Goal: Task Accomplishment & Management: Use online tool/utility

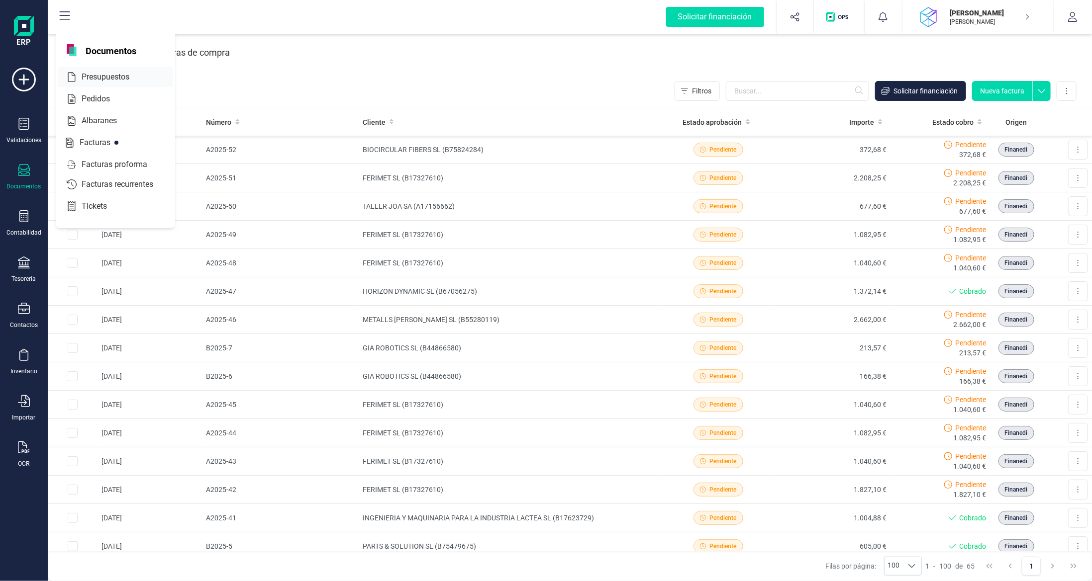
click at [115, 74] on span "Presupuestos" at bounding box center [113, 77] width 70 height 12
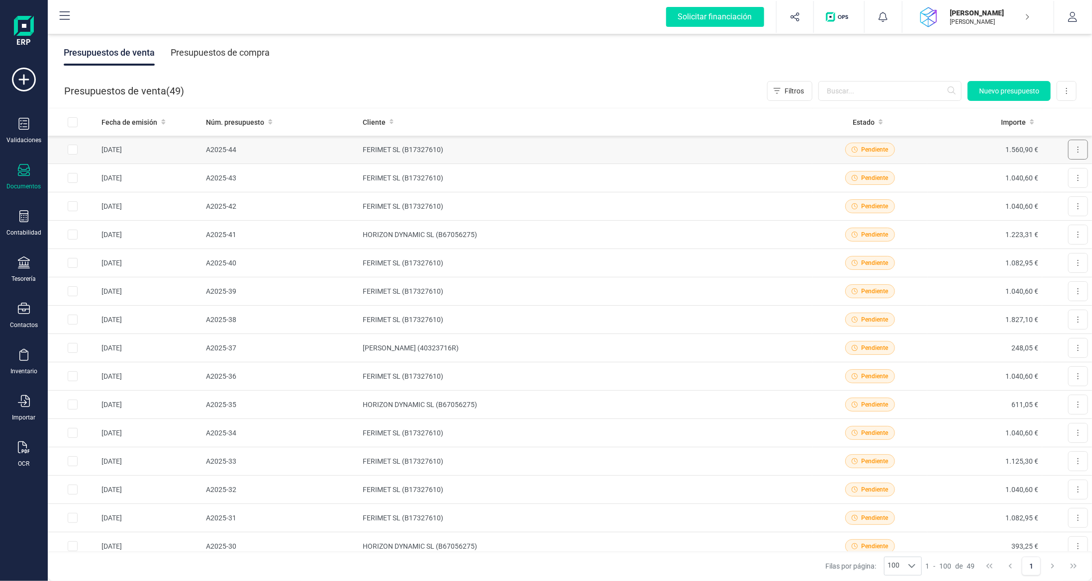
click at [1075, 146] on button at bounding box center [1078, 150] width 20 height 20
click at [1018, 216] on span "Pedido" at bounding box center [1020, 214] width 21 height 10
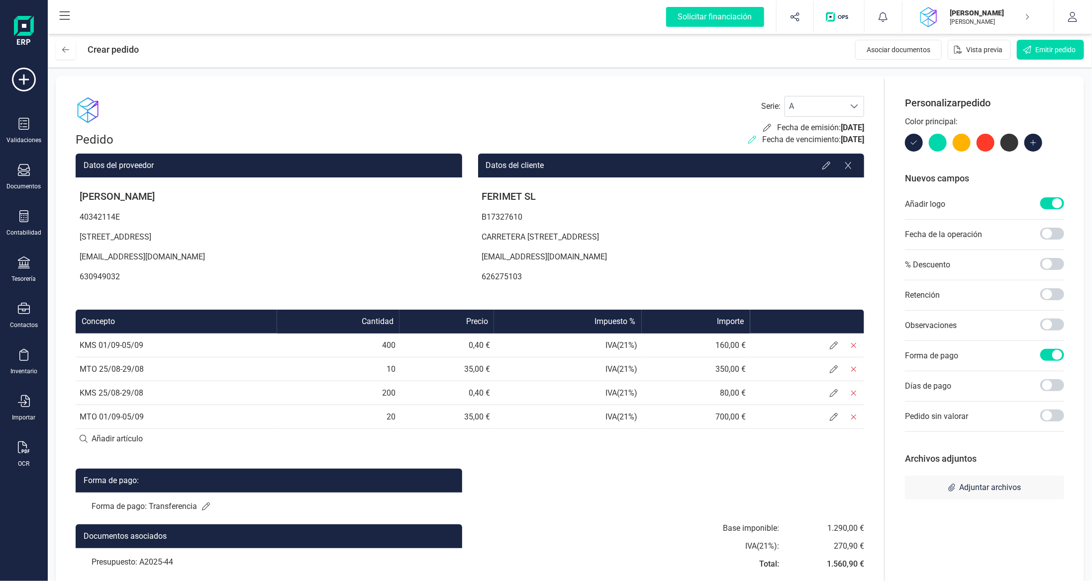
click at [748, 139] on icon at bounding box center [752, 140] width 8 height 8
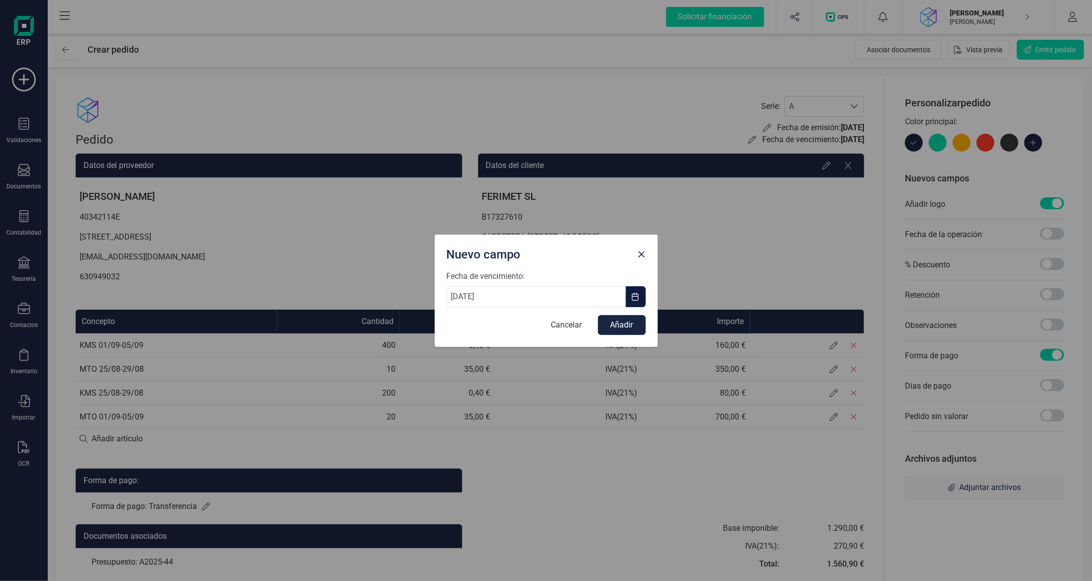
click at [635, 294] on span "button" at bounding box center [636, 297] width 8 height 8
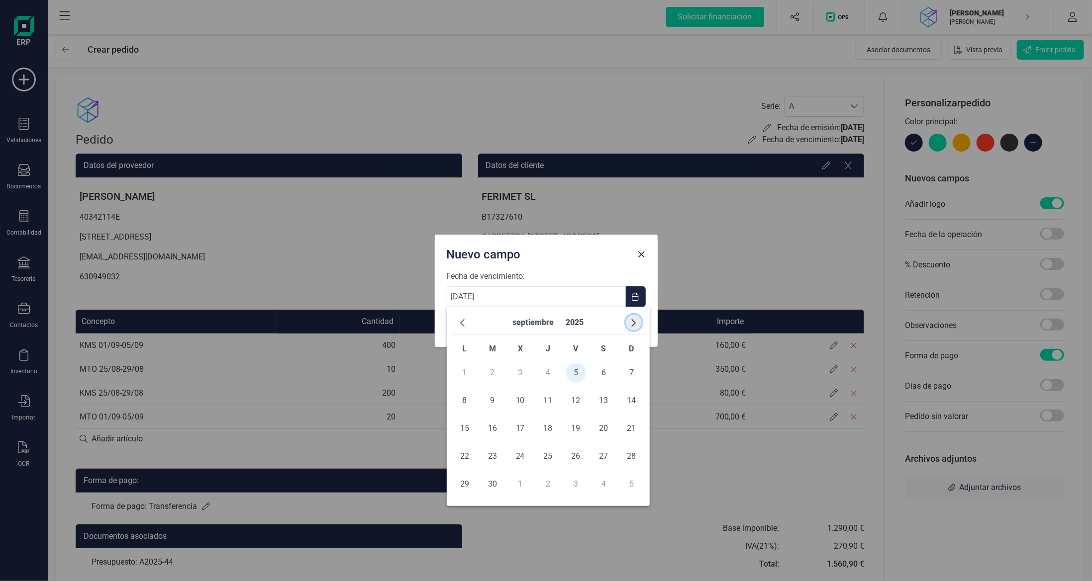
click at [633, 323] on span "button" at bounding box center [634, 323] width 8 height 8
click at [469, 403] on span "6" at bounding box center [465, 401] width 20 height 20
type input "[DATE]"
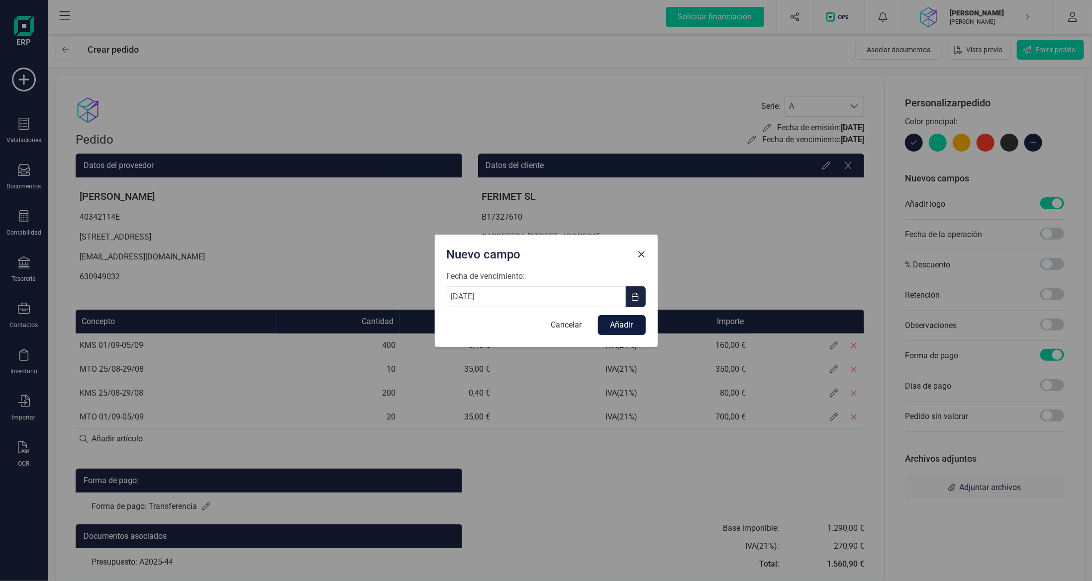
click at [615, 330] on button "Añadir" at bounding box center [622, 325] width 48 height 20
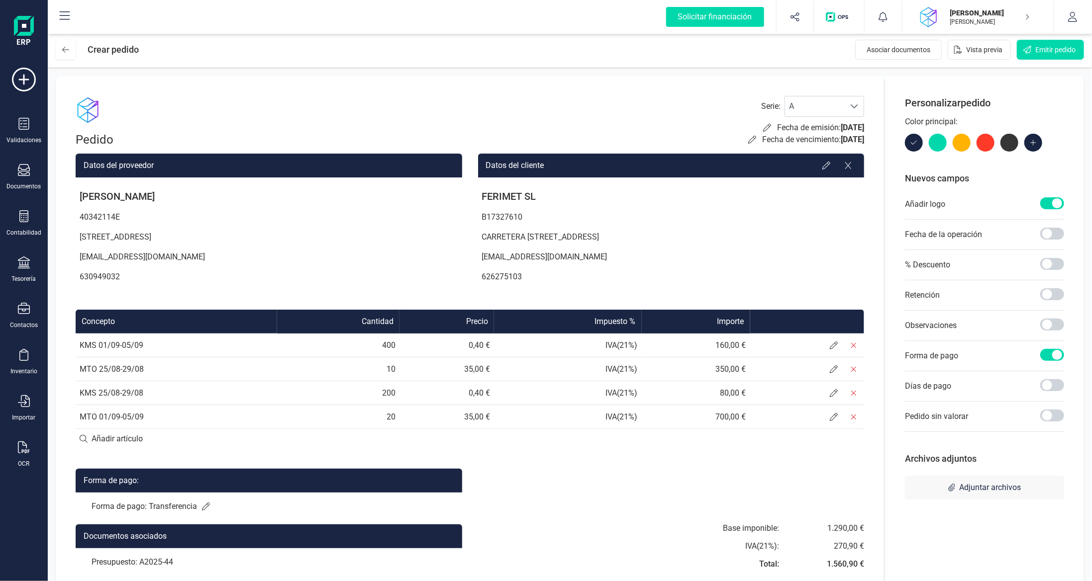
click at [208, 511] on p "Forma de pago: Transferencia" at bounding box center [268, 507] width 355 height 12
click at [205, 507] on icon at bounding box center [206, 507] width 8 height 8
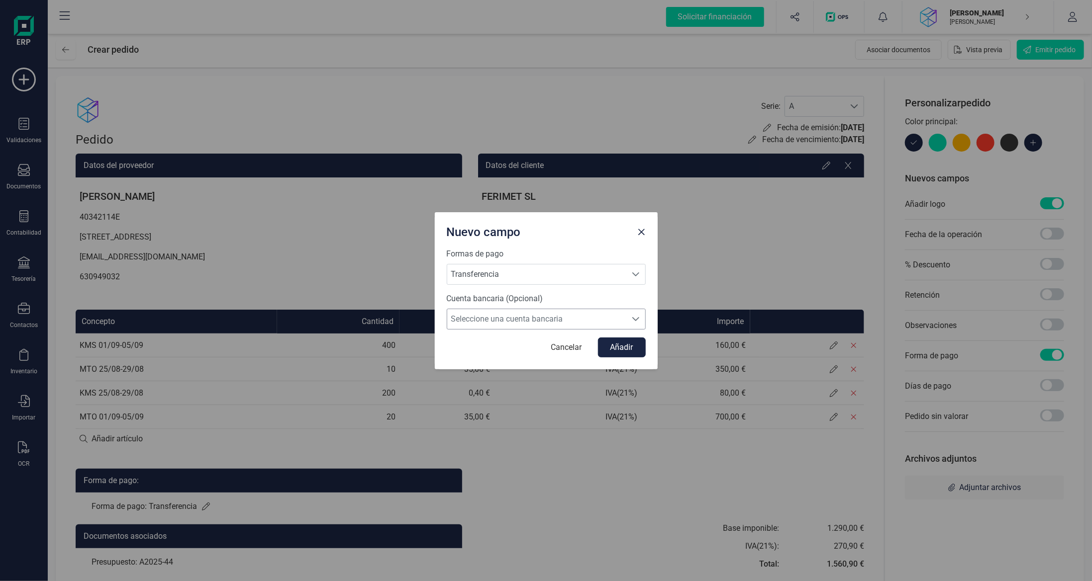
click at [501, 320] on span "Seleccione una cuenta bancaria" at bounding box center [536, 319] width 179 height 20
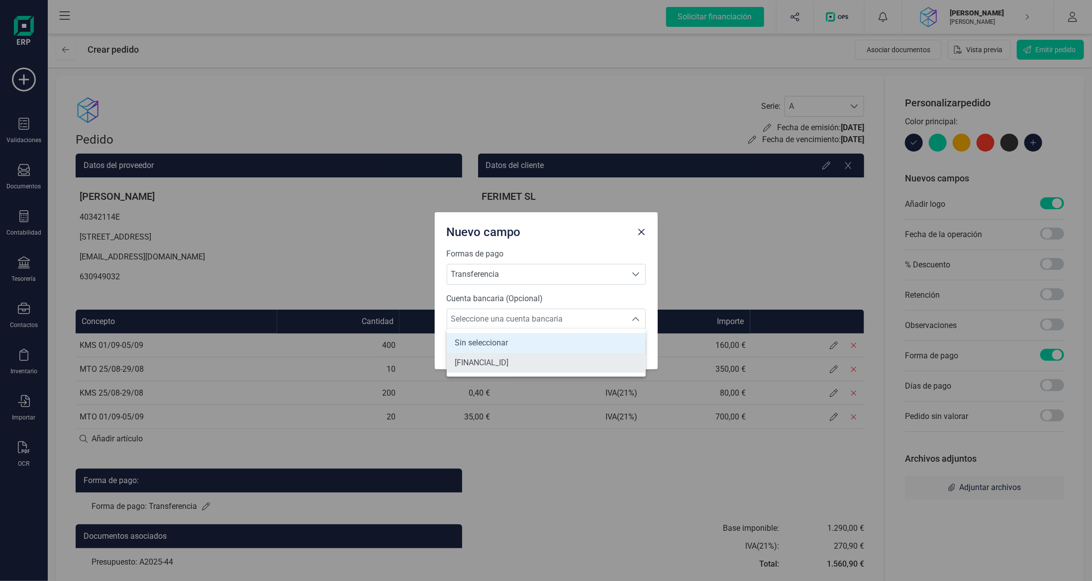
click at [501, 364] on span "[FINANCIAL_ID]" at bounding box center [482, 363] width 54 height 12
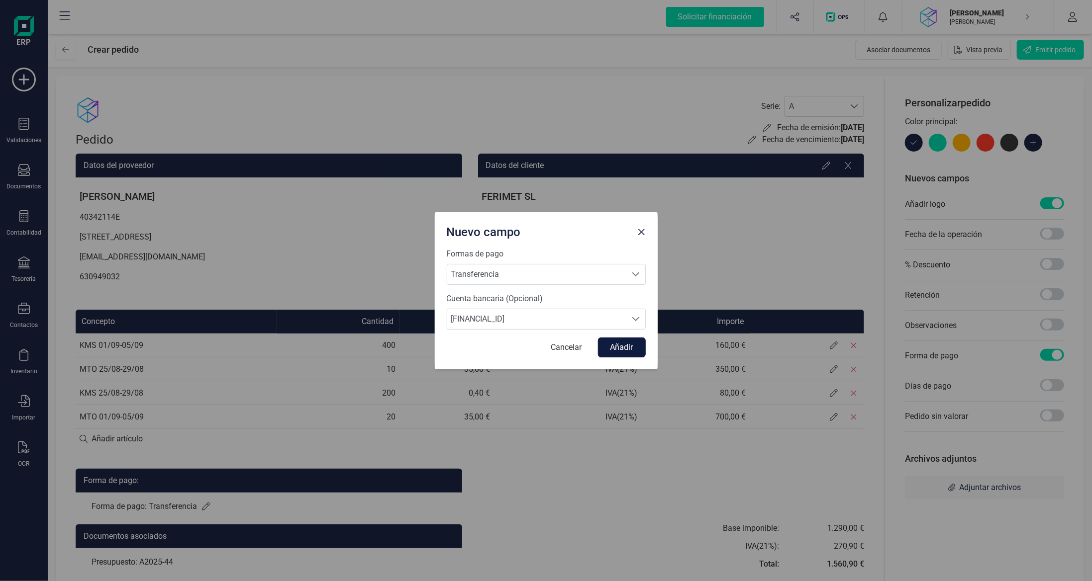
click at [608, 342] on button "Añadir" at bounding box center [622, 348] width 48 height 20
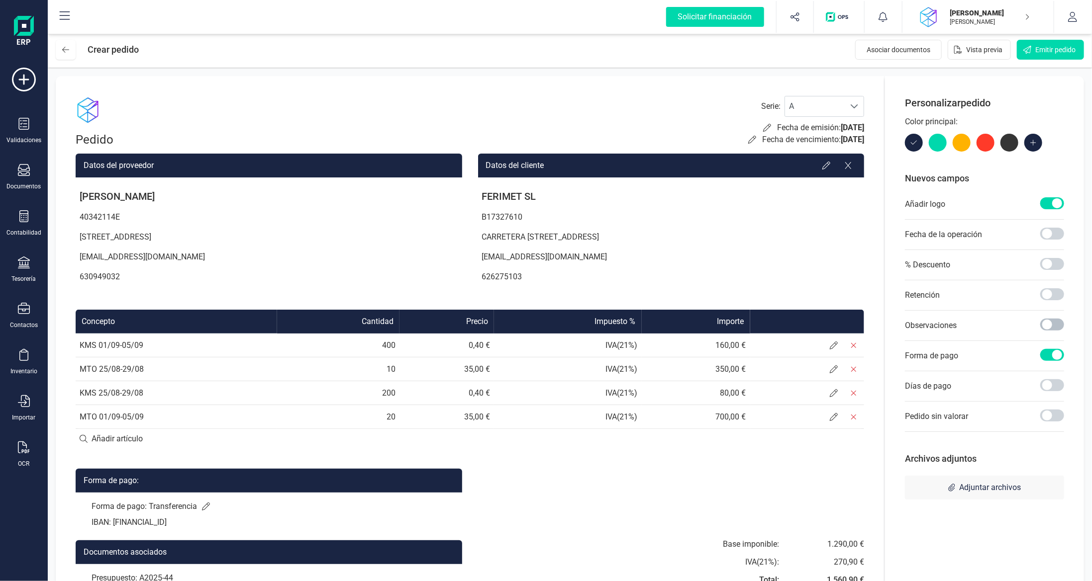
click at [1046, 325] on span at bounding box center [1052, 325] width 24 height 12
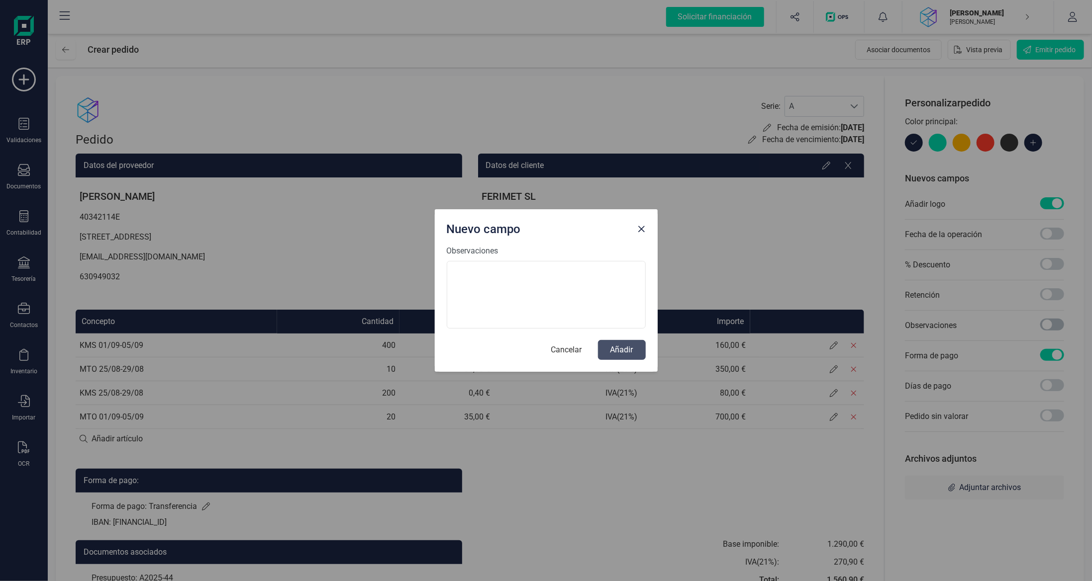
scroll to position [5, 3]
paste textarea "Pedido: 3902020999"
type textarea "Pedido: 3902020999"
click at [632, 354] on button "Añadir" at bounding box center [622, 350] width 48 height 20
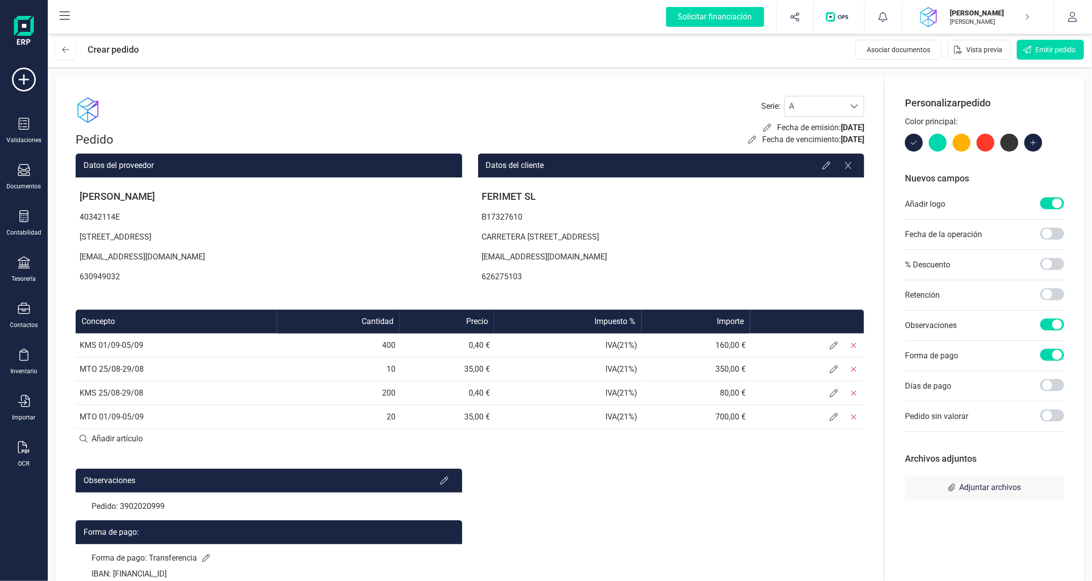
scroll to position [90, 0]
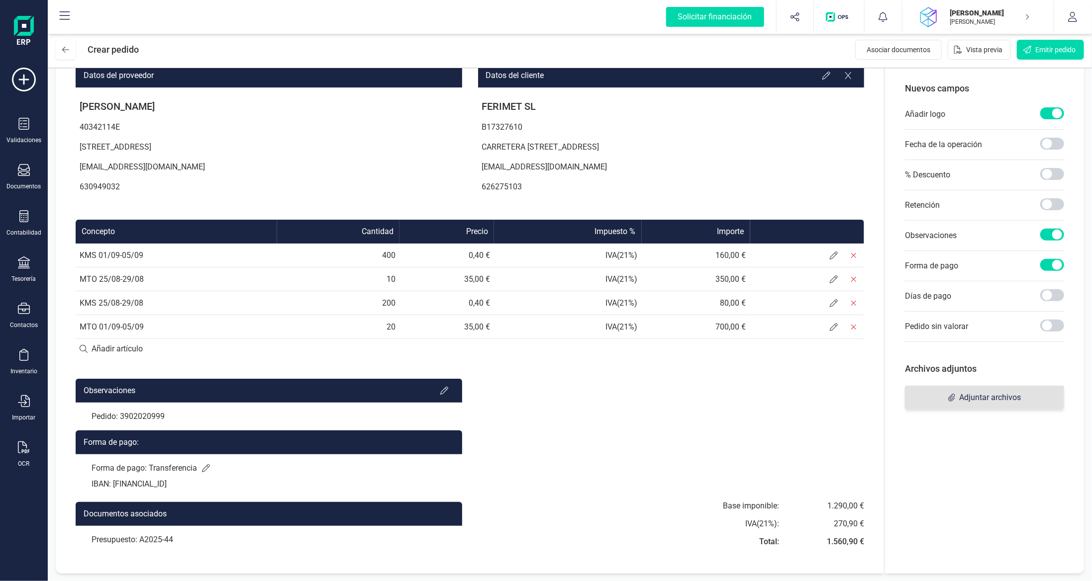
click at [1022, 391] on span "Adjuntar archivos" at bounding box center [984, 398] width 159 height 24
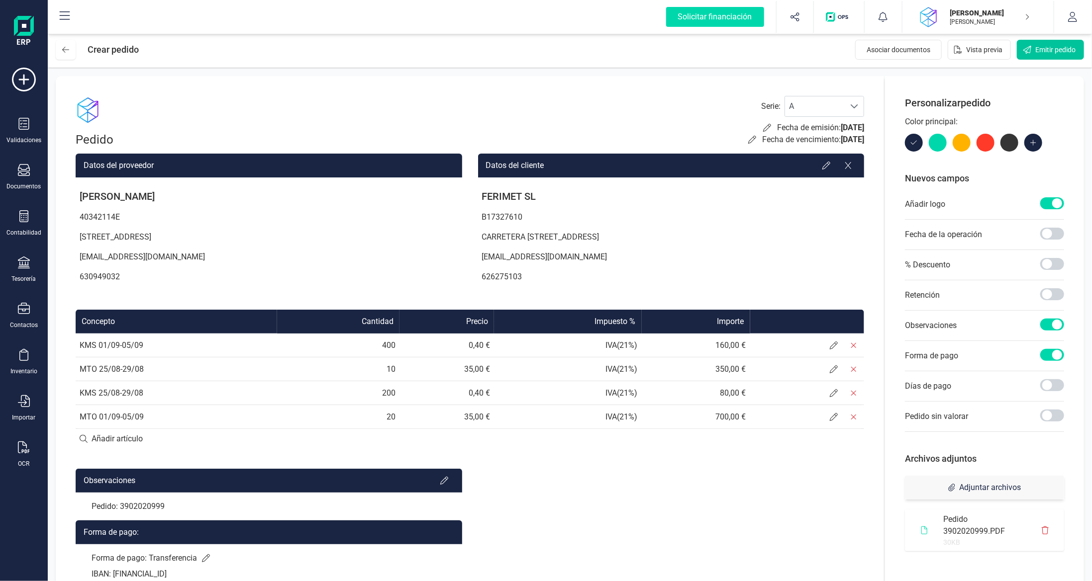
click at [1046, 53] on span "Emitir pedido" at bounding box center [1055, 50] width 40 height 10
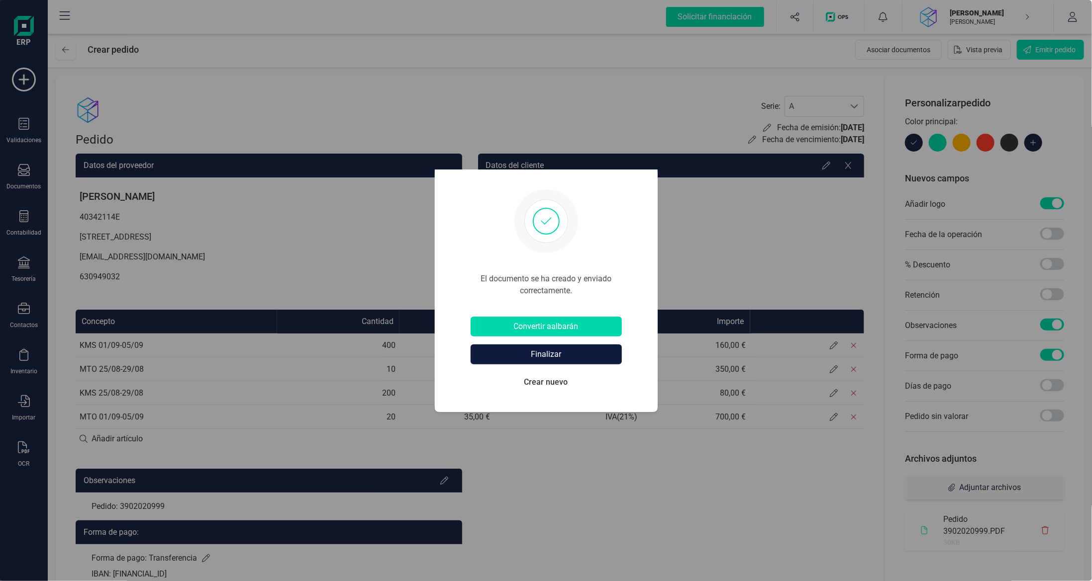
click at [575, 354] on button "Finalizar" at bounding box center [545, 355] width 151 height 20
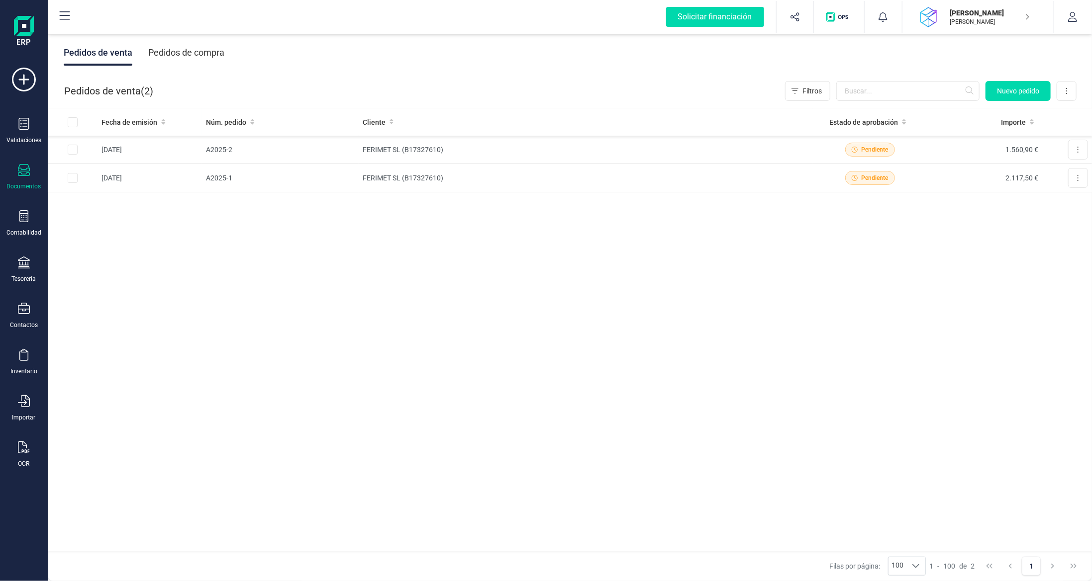
click at [28, 177] on div at bounding box center [24, 171] width 12 height 14
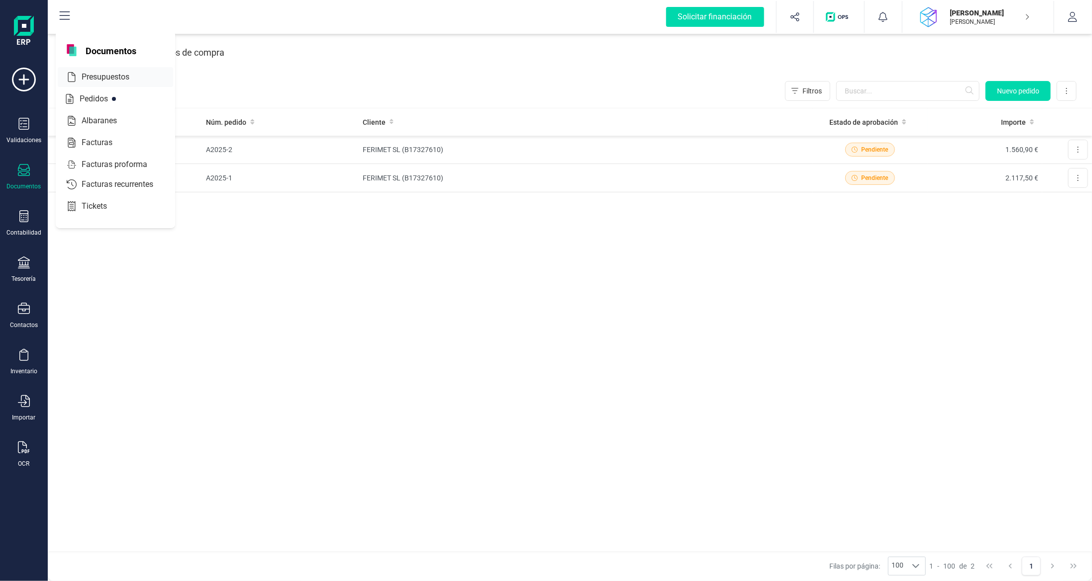
click at [105, 73] on span "Presupuestos" at bounding box center [113, 77] width 70 height 12
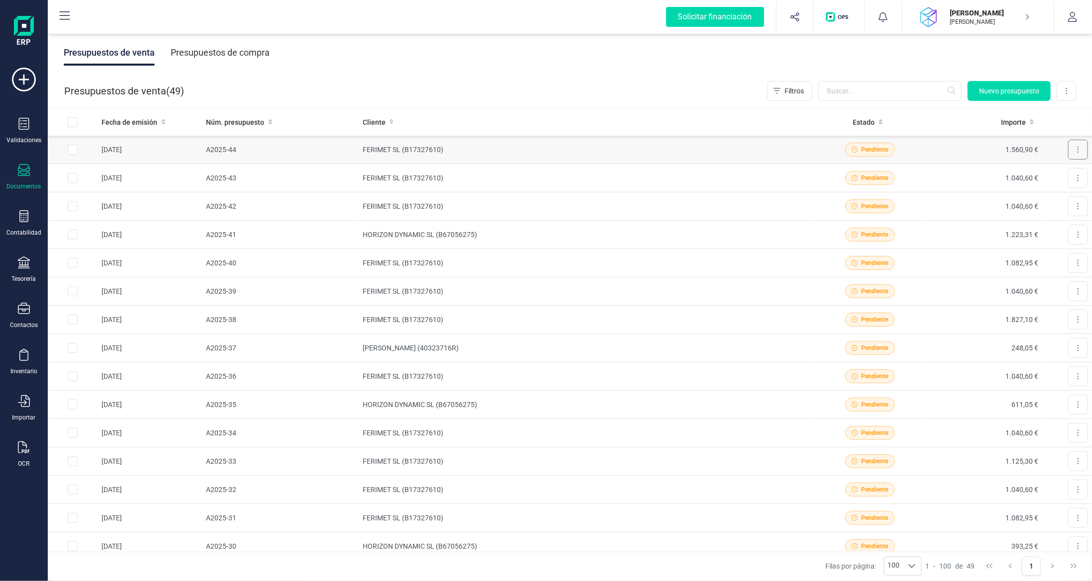
click at [1075, 145] on button at bounding box center [1078, 150] width 20 height 20
click at [1016, 256] on span "Factura" at bounding box center [1022, 254] width 24 height 10
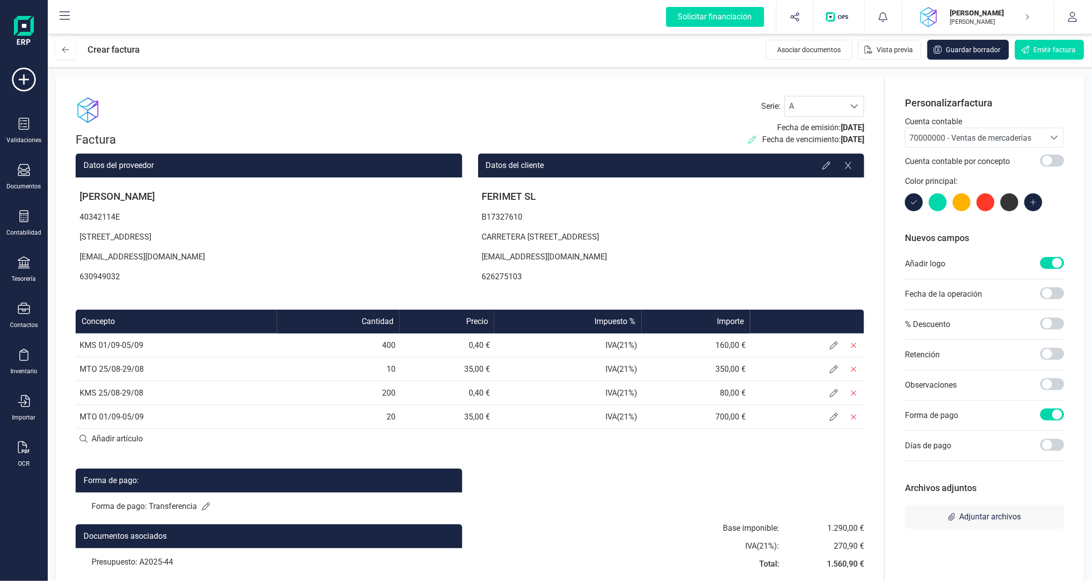
click at [748, 139] on icon at bounding box center [752, 140] width 8 height 8
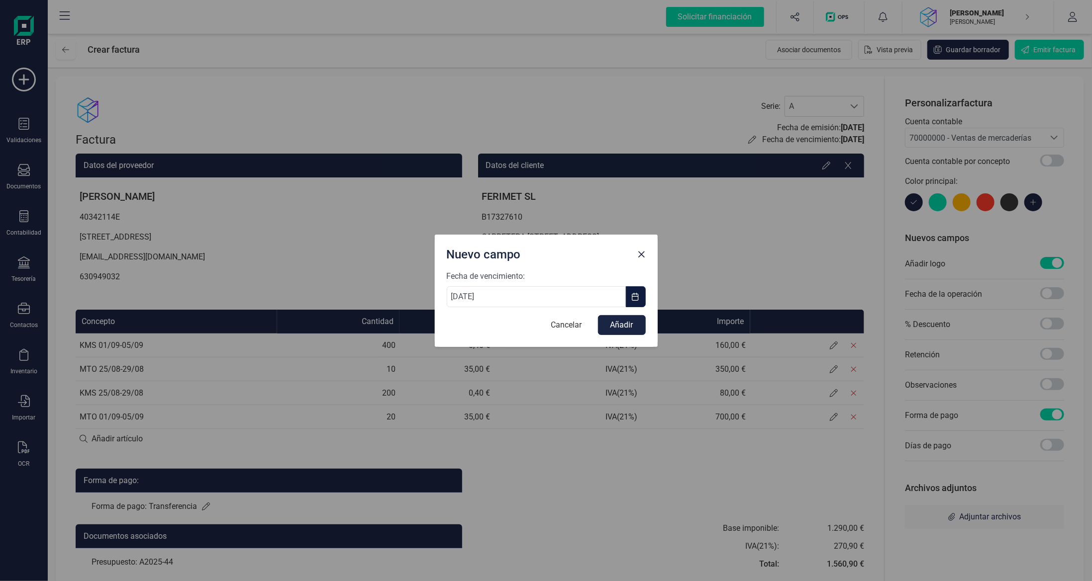
click at [635, 295] on span "button" at bounding box center [636, 297] width 8 height 8
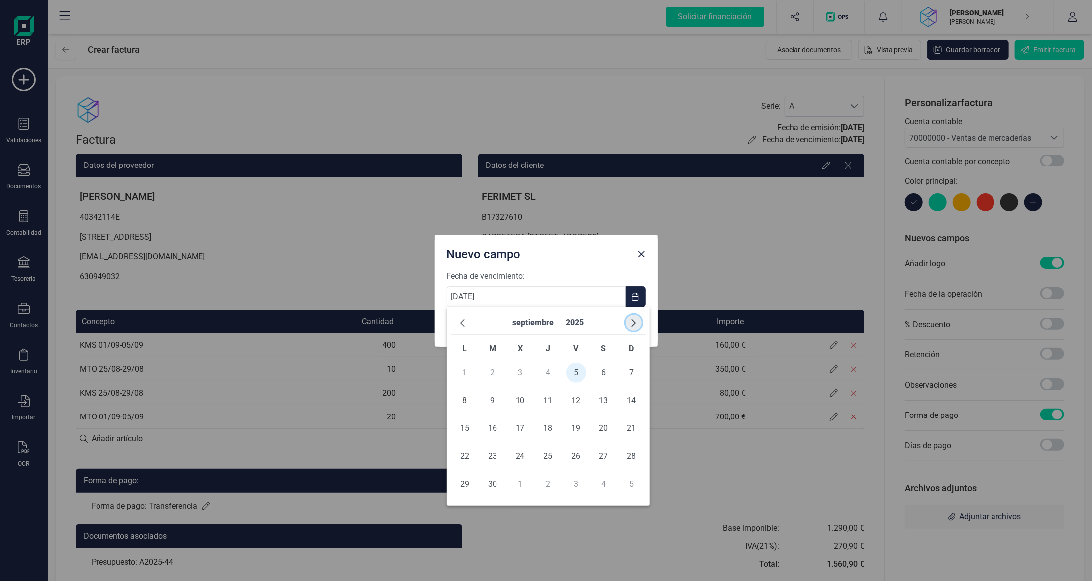
click at [629, 318] on button "button" at bounding box center [634, 323] width 16 height 16
click at [463, 402] on span "6" at bounding box center [465, 401] width 20 height 20
type input "[DATE]"
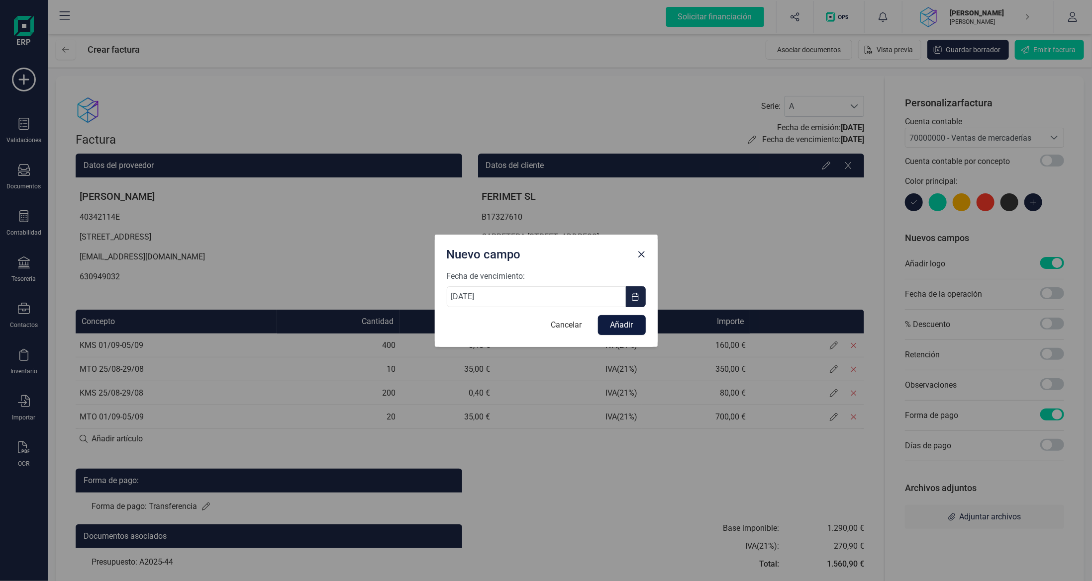
click at [633, 326] on button "Añadir" at bounding box center [622, 325] width 48 height 20
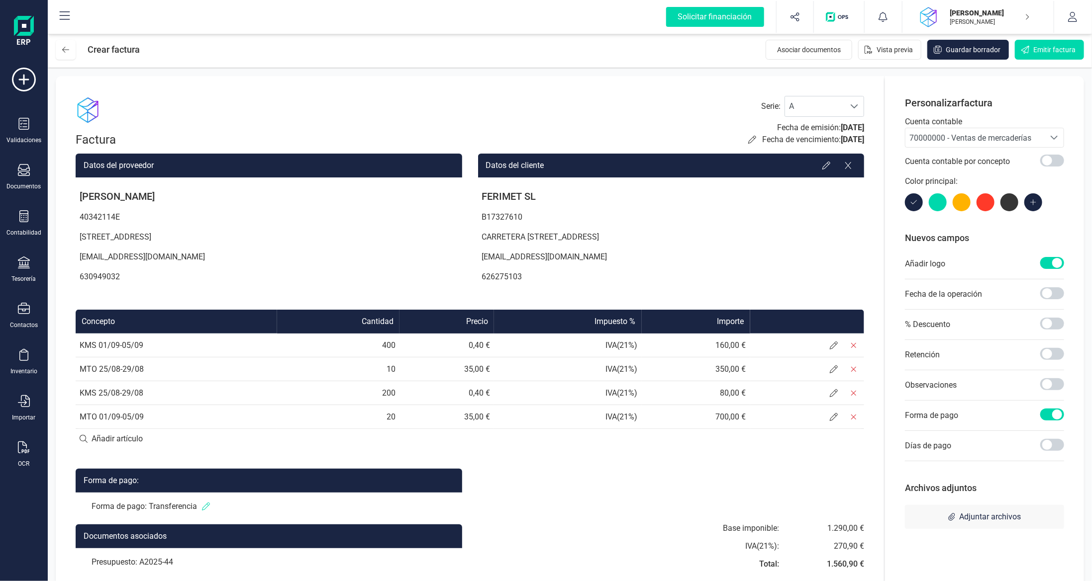
click at [209, 509] on icon at bounding box center [206, 507] width 8 height 8
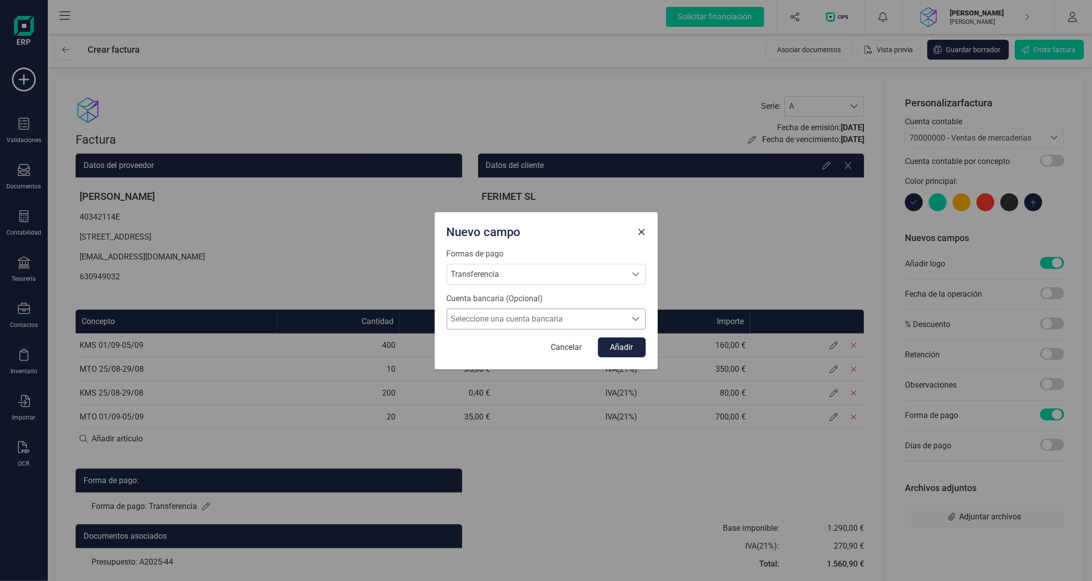
click at [500, 323] on span "Seleccione una cuenta bancaria" at bounding box center [536, 319] width 179 height 20
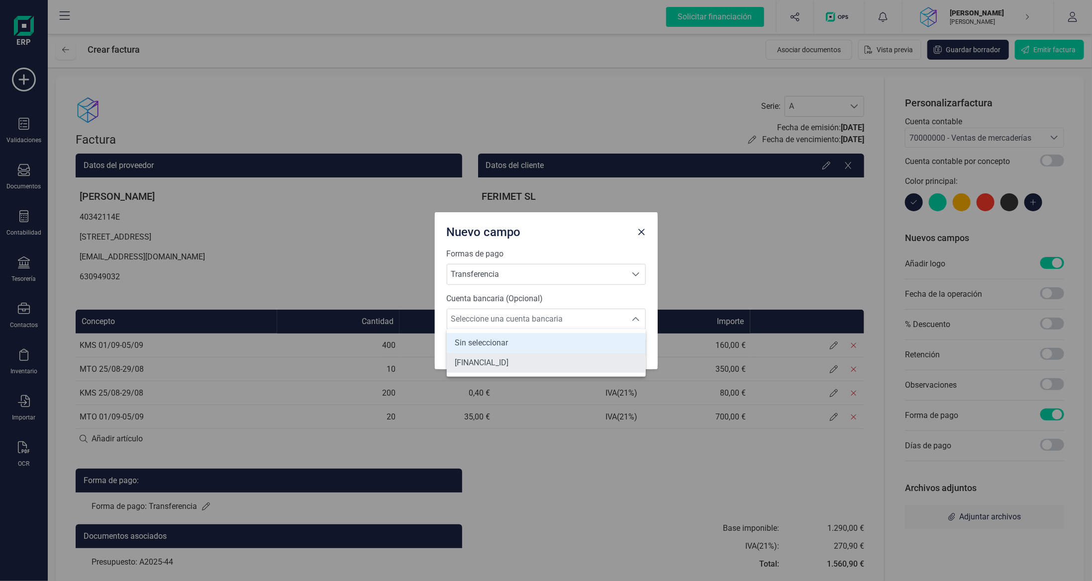
click at [504, 361] on span "[FINANCIAL_ID]" at bounding box center [482, 363] width 54 height 12
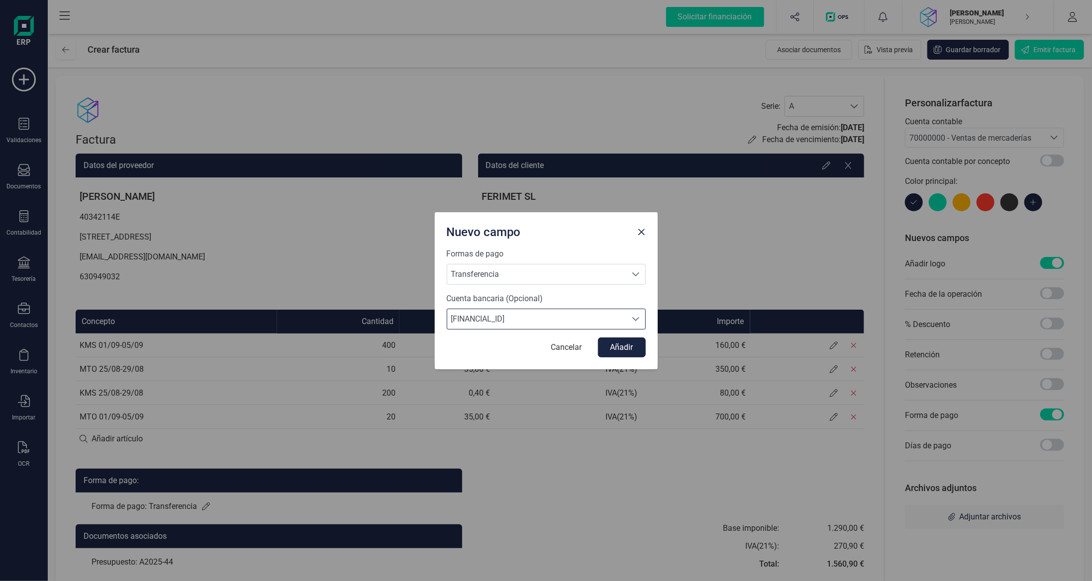
click at [617, 357] on div "Formas de pago Transferencia Transferencia Transferencia Cuenta bancaria (Opcio…" at bounding box center [546, 308] width 223 height 121
click at [610, 350] on button "Añadir" at bounding box center [622, 348] width 48 height 20
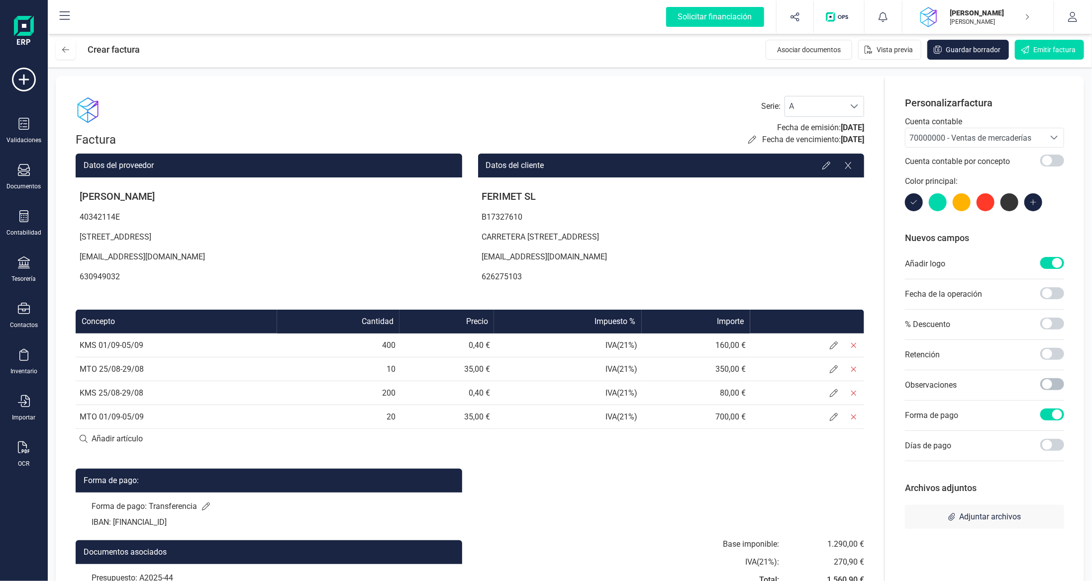
click at [1048, 382] on span at bounding box center [1052, 384] width 24 height 12
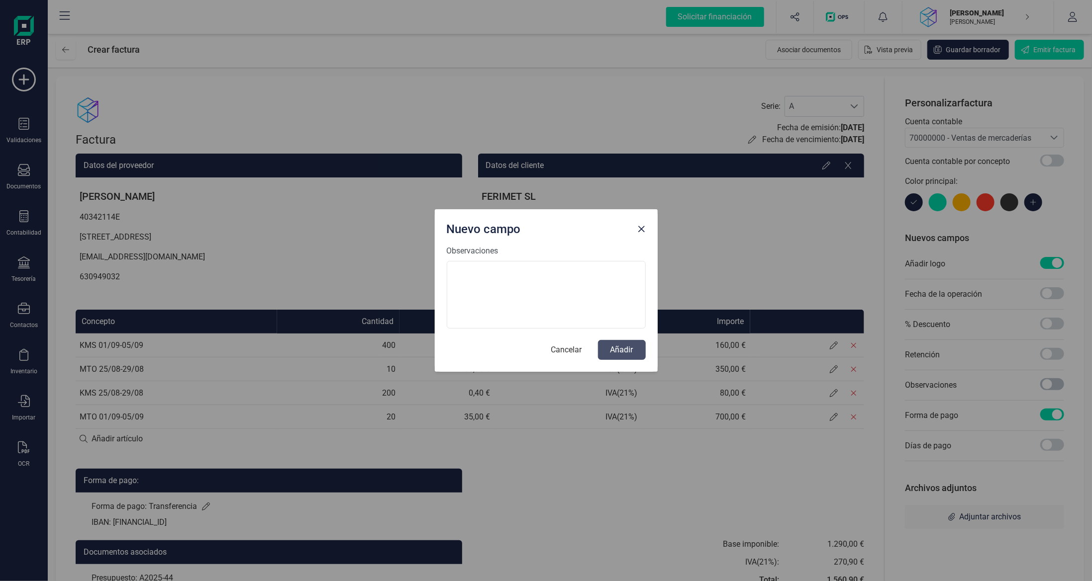
scroll to position [5, 3]
type textarea "Pedido: 3902020999"
click at [607, 354] on button "Añadir" at bounding box center [622, 350] width 48 height 20
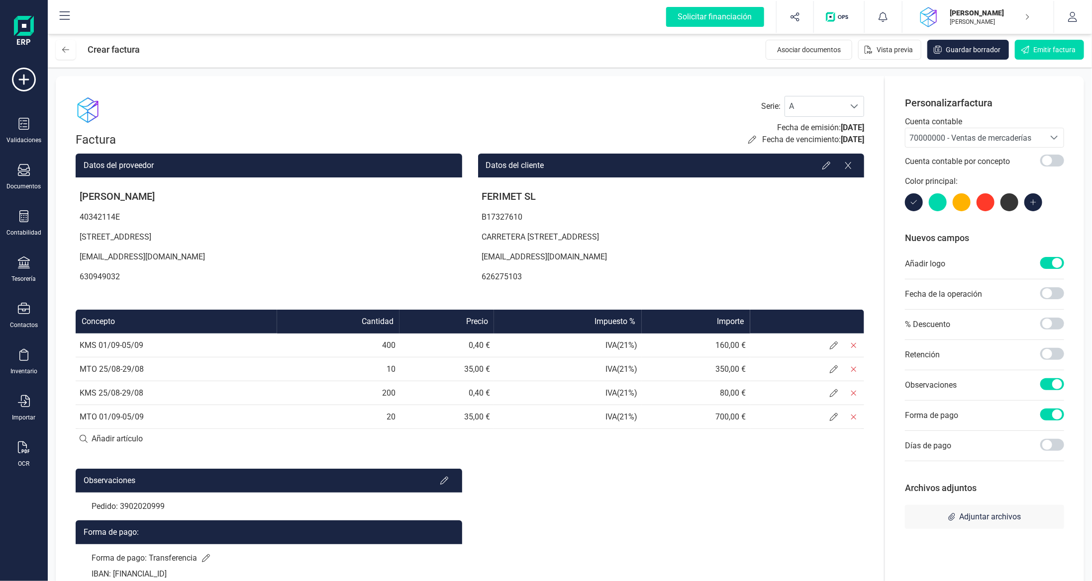
click at [970, 138] on span "70000000 - Ventas de mercaderías" at bounding box center [970, 137] width 122 height 9
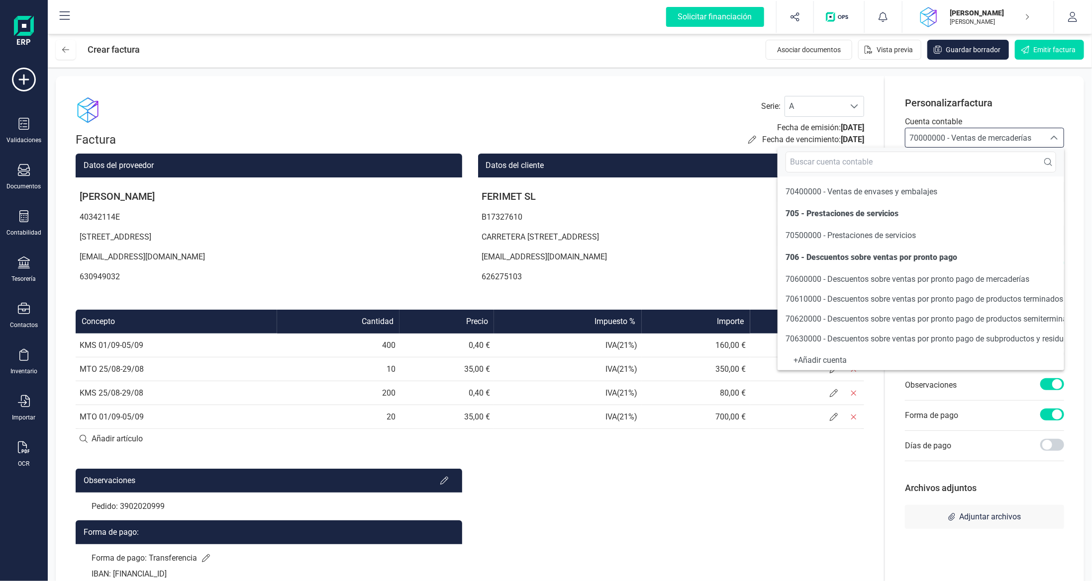
scroll to position [199, 0]
click at [906, 234] on span "70500000 - Prestaciones de servicios" at bounding box center [850, 233] width 130 height 9
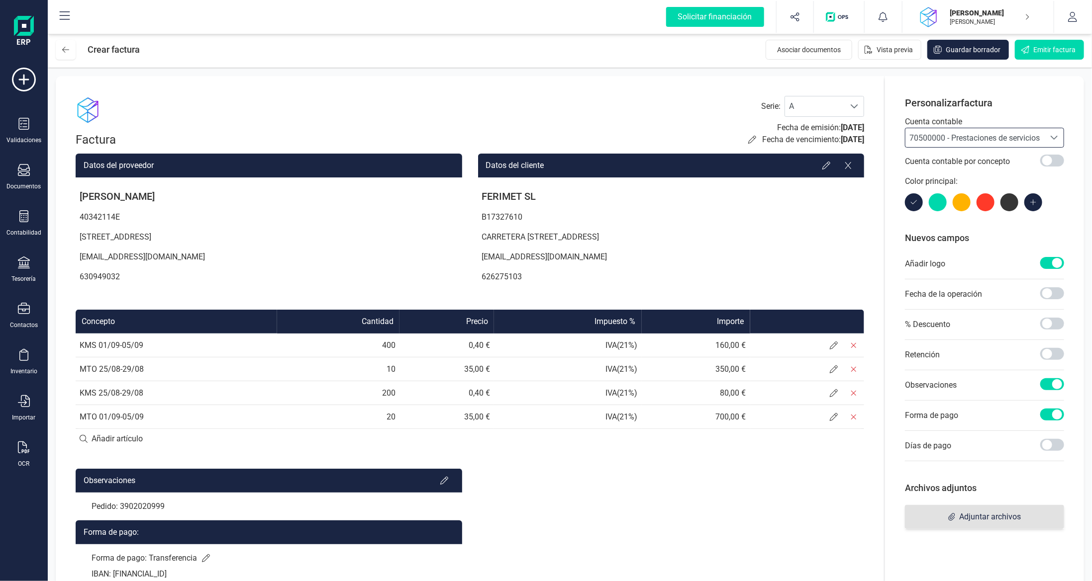
click at [987, 518] on span "Adjuntar archivos" at bounding box center [990, 517] width 62 height 12
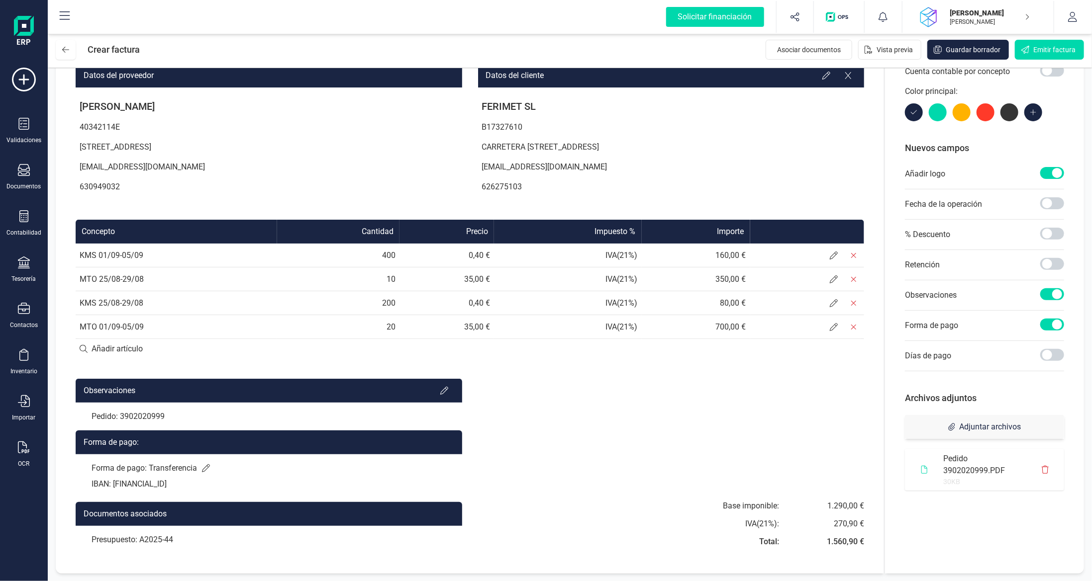
scroll to position [0, 0]
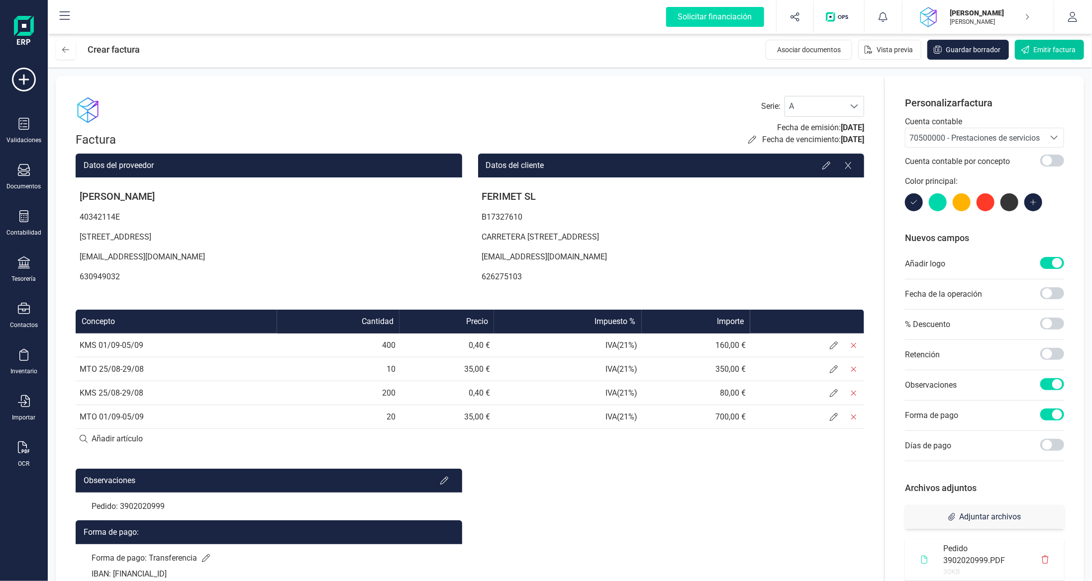
click at [1049, 49] on span "Emitir factura" at bounding box center [1054, 50] width 42 height 10
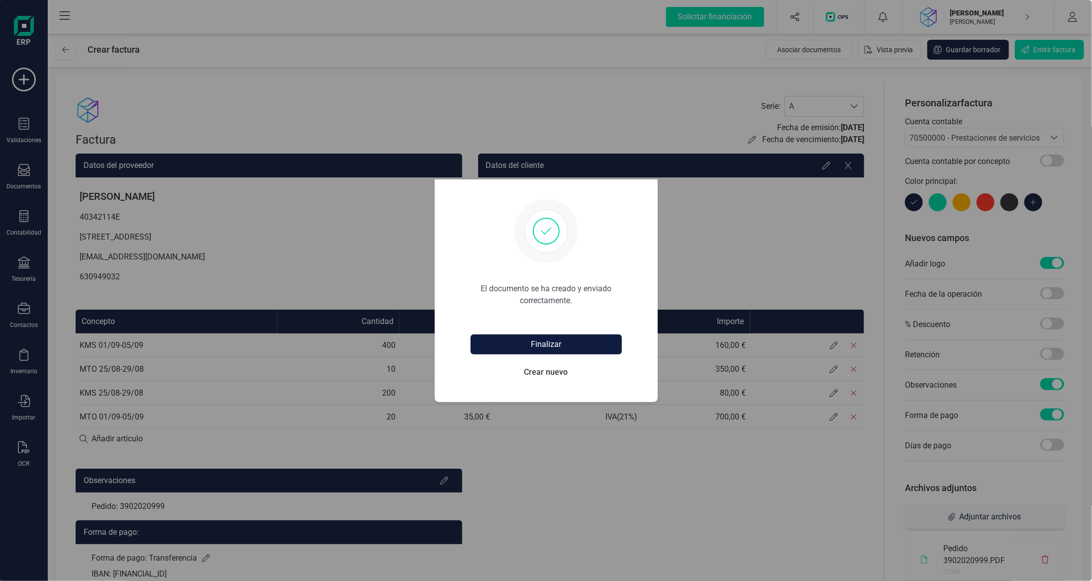
click at [533, 351] on button "Finalizar" at bounding box center [545, 345] width 151 height 20
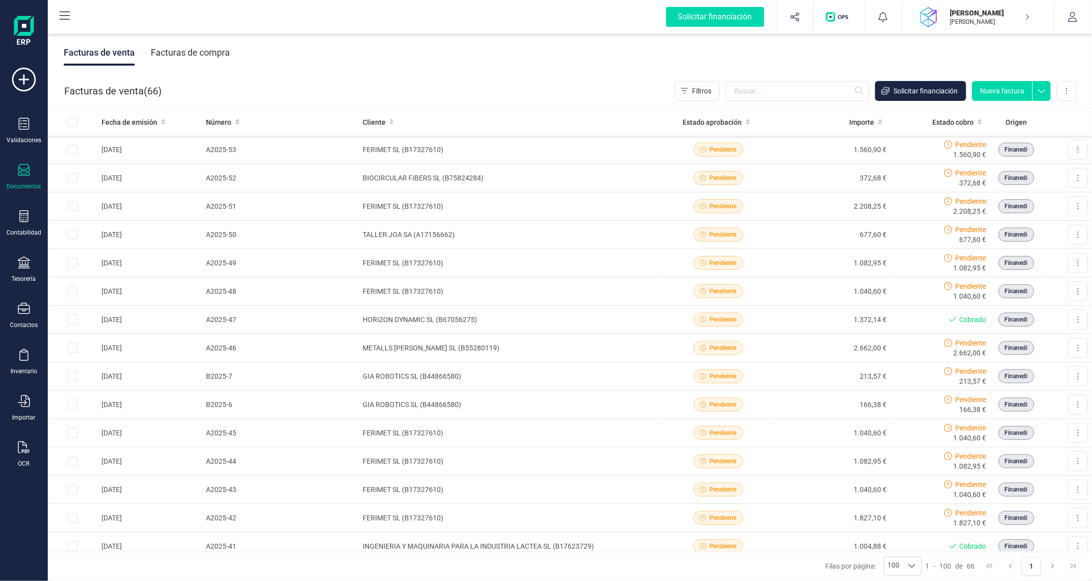
click at [22, 175] on icon at bounding box center [24, 170] width 12 height 12
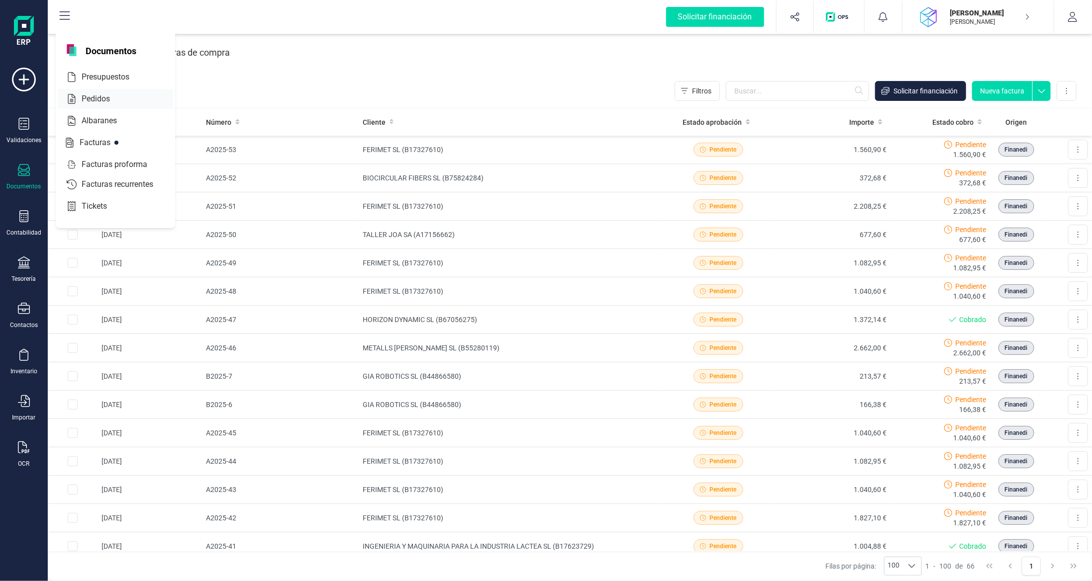
click at [111, 99] on div at bounding box center [119, 99] width 18 height 4
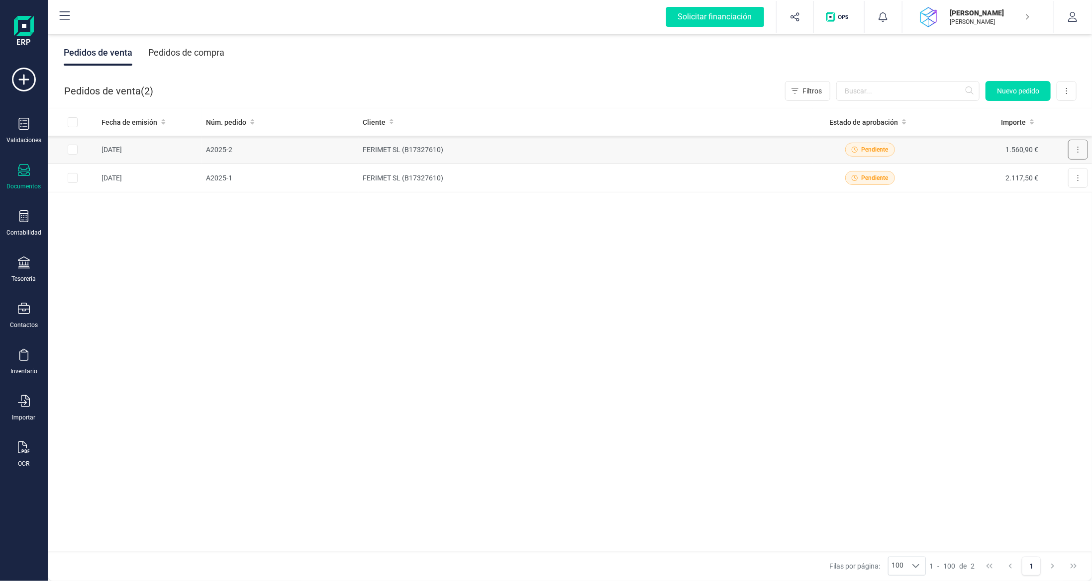
click at [1080, 154] on button at bounding box center [1078, 150] width 20 height 20
click at [875, 316] on div "Fecha de emisión Núm. pedido Cliente Estado de aprobación Importe [DATE] A2025-…" at bounding box center [570, 330] width 1044 height 444
click at [26, 171] on icon at bounding box center [24, 170] width 12 height 12
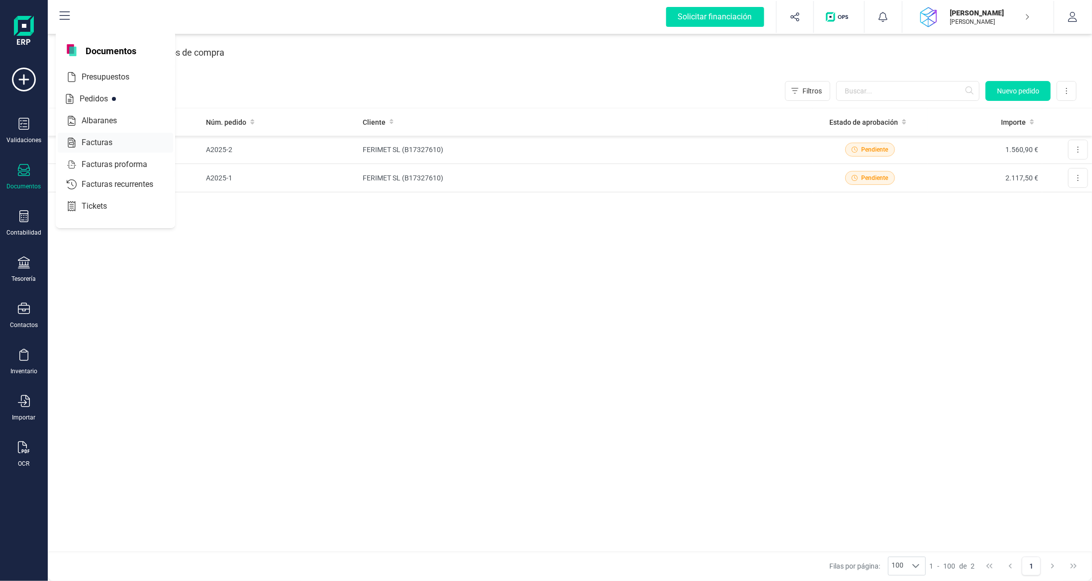
click at [92, 140] on span "Facturas" at bounding box center [104, 143] width 53 height 12
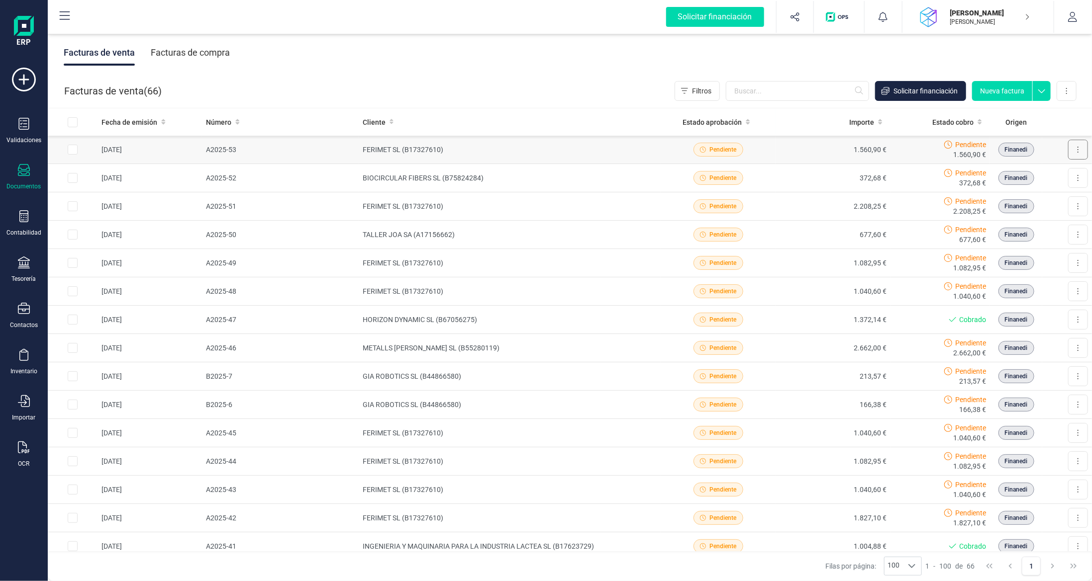
click at [1074, 148] on button at bounding box center [1078, 150] width 20 height 20
click at [1017, 172] on span "Descargar documento" at bounding box center [1034, 174] width 69 height 10
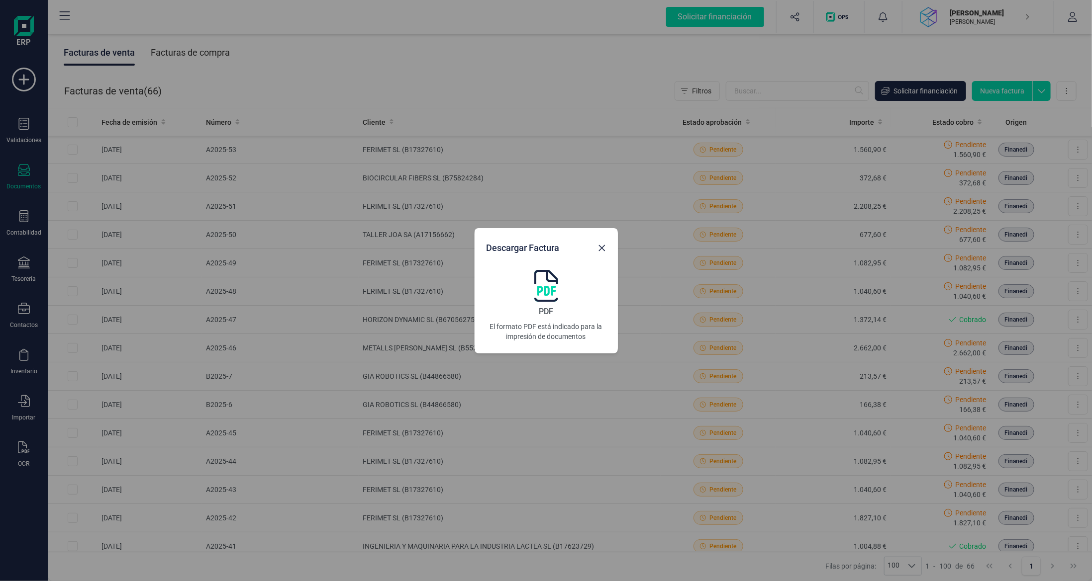
click at [546, 292] on img at bounding box center [546, 286] width 24 height 32
click at [601, 245] on icon "button" at bounding box center [602, 248] width 8 height 8
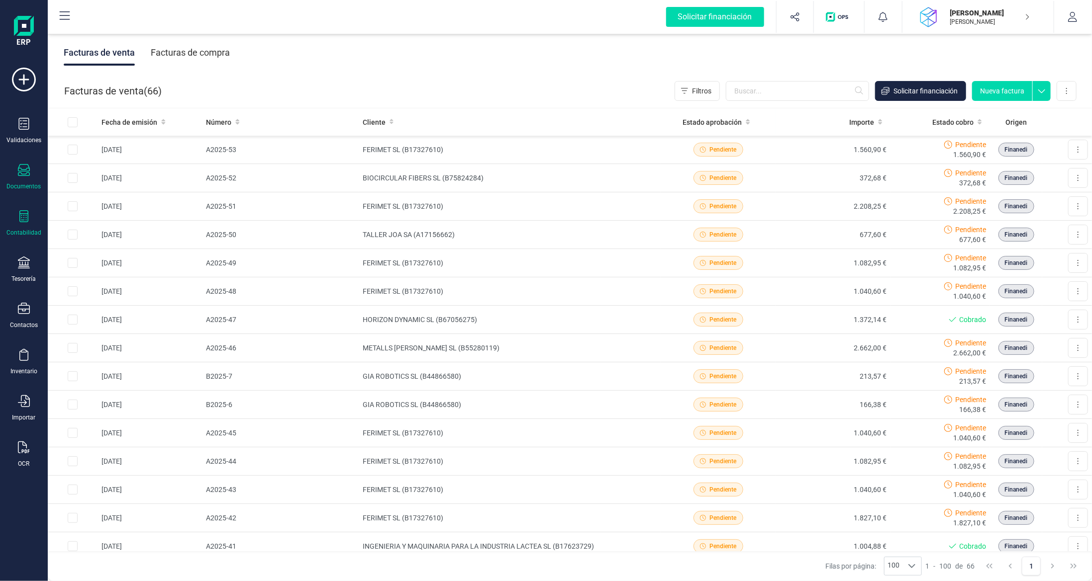
click at [21, 214] on icon at bounding box center [24, 216] width 12 height 12
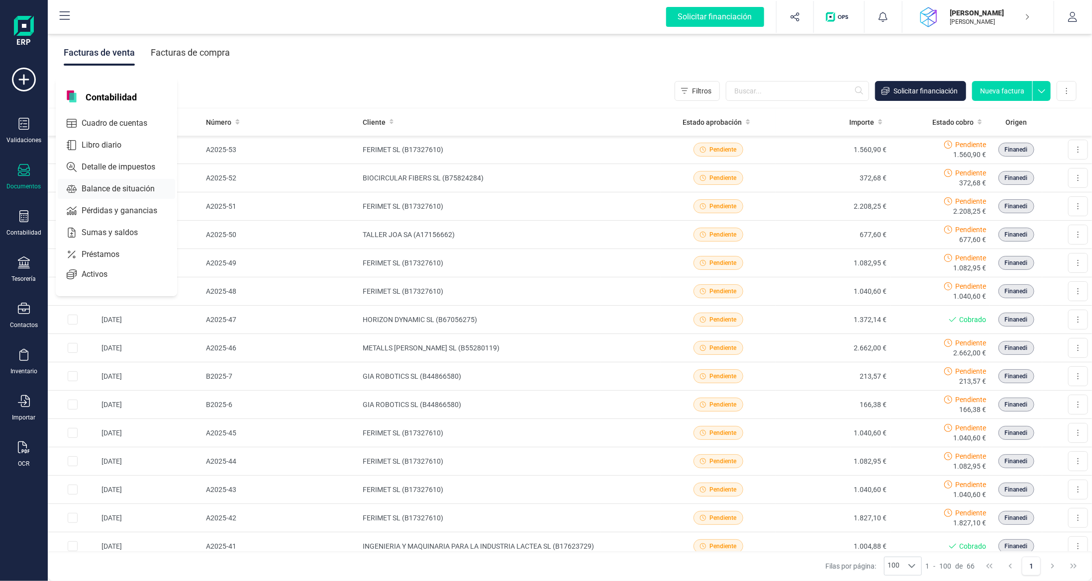
click at [120, 189] on span "Balance de situación" at bounding box center [125, 189] width 95 height 12
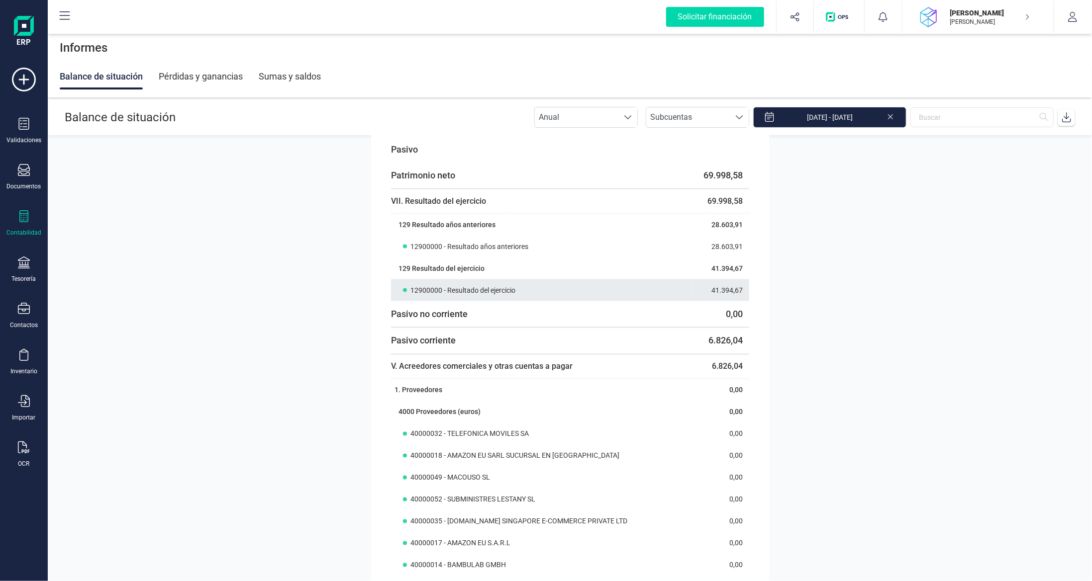
scroll to position [1044, 0]
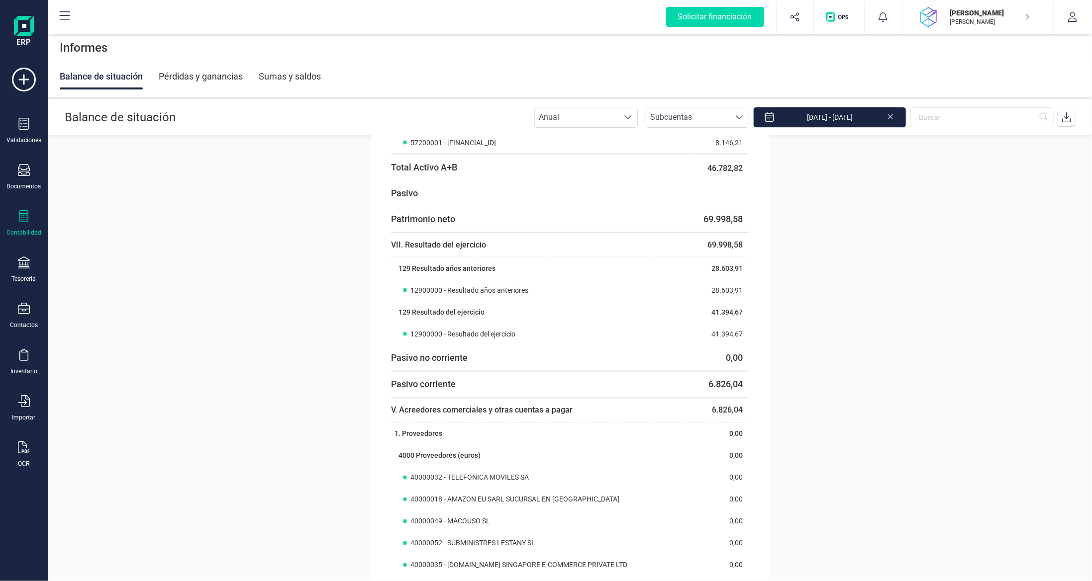
click at [22, 219] on icon at bounding box center [23, 216] width 9 height 12
click at [221, 75] on div "Pérdidas y ganancias" at bounding box center [201, 77] width 84 height 26
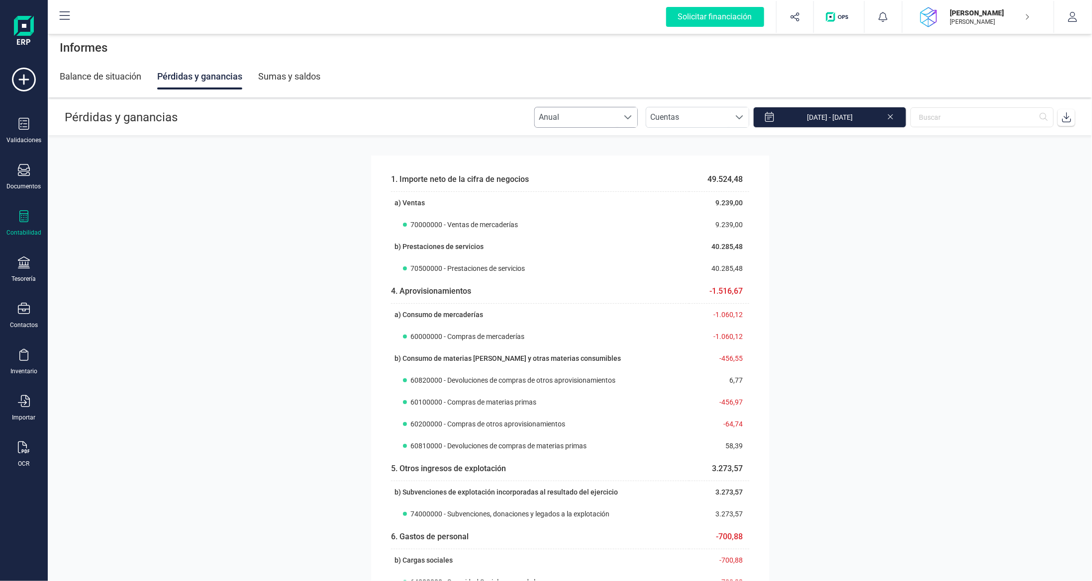
click at [609, 115] on span "Anual" at bounding box center [577, 117] width 84 height 20
click at [588, 159] on li "Mensual" at bounding box center [594, 161] width 103 height 20
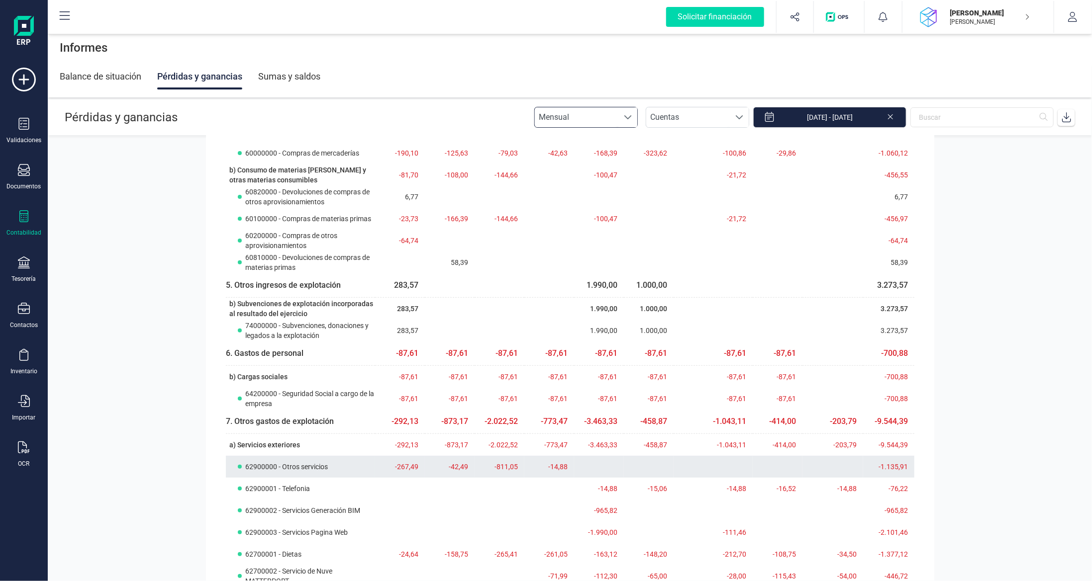
scroll to position [0, 0]
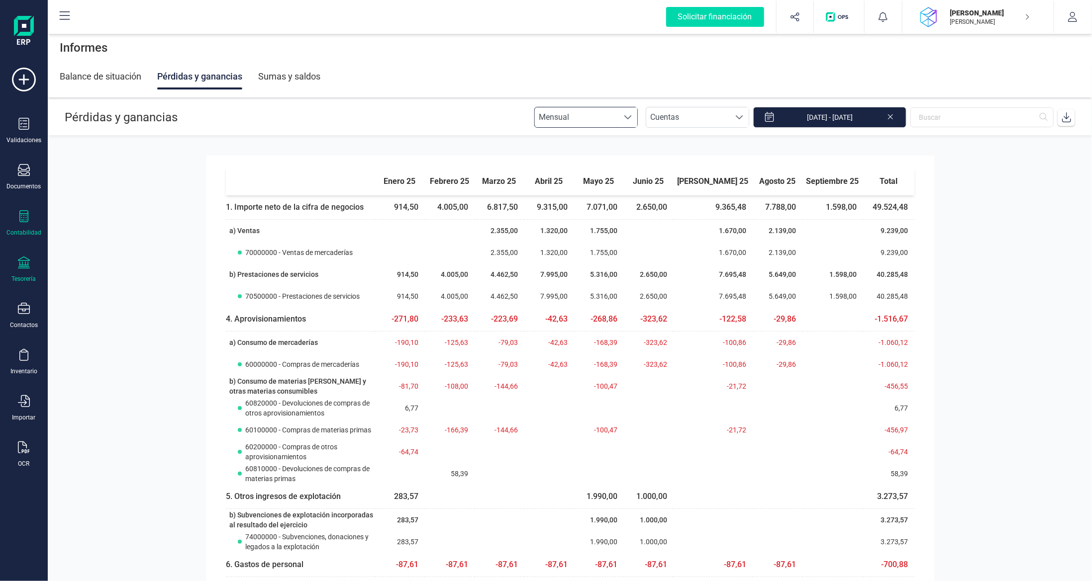
click at [22, 275] on div "Tesorería" at bounding box center [24, 279] width 24 height 8
click at [99, 172] on span "Cuentas bancarias" at bounding box center [122, 170] width 88 height 12
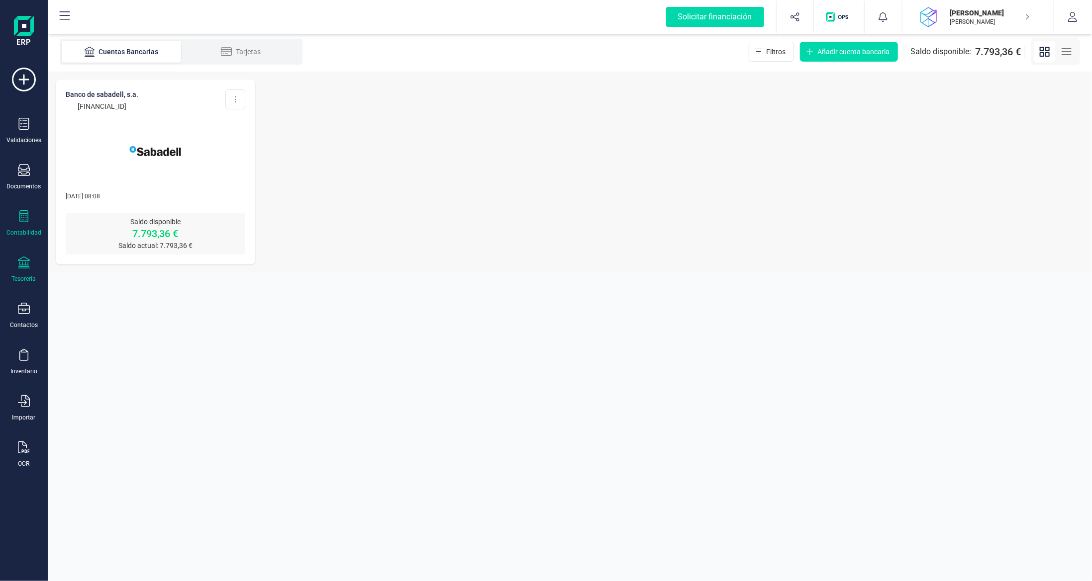
click at [26, 218] on icon at bounding box center [24, 216] width 12 height 12
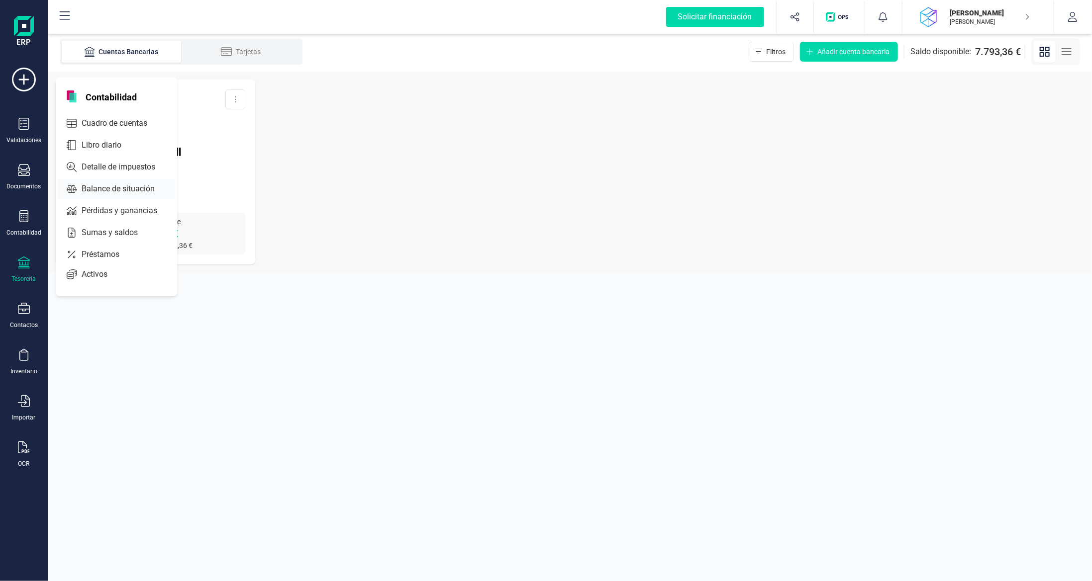
click at [116, 186] on span "Balance de situación" at bounding box center [125, 189] width 95 height 12
